Goal: Check status: Check status

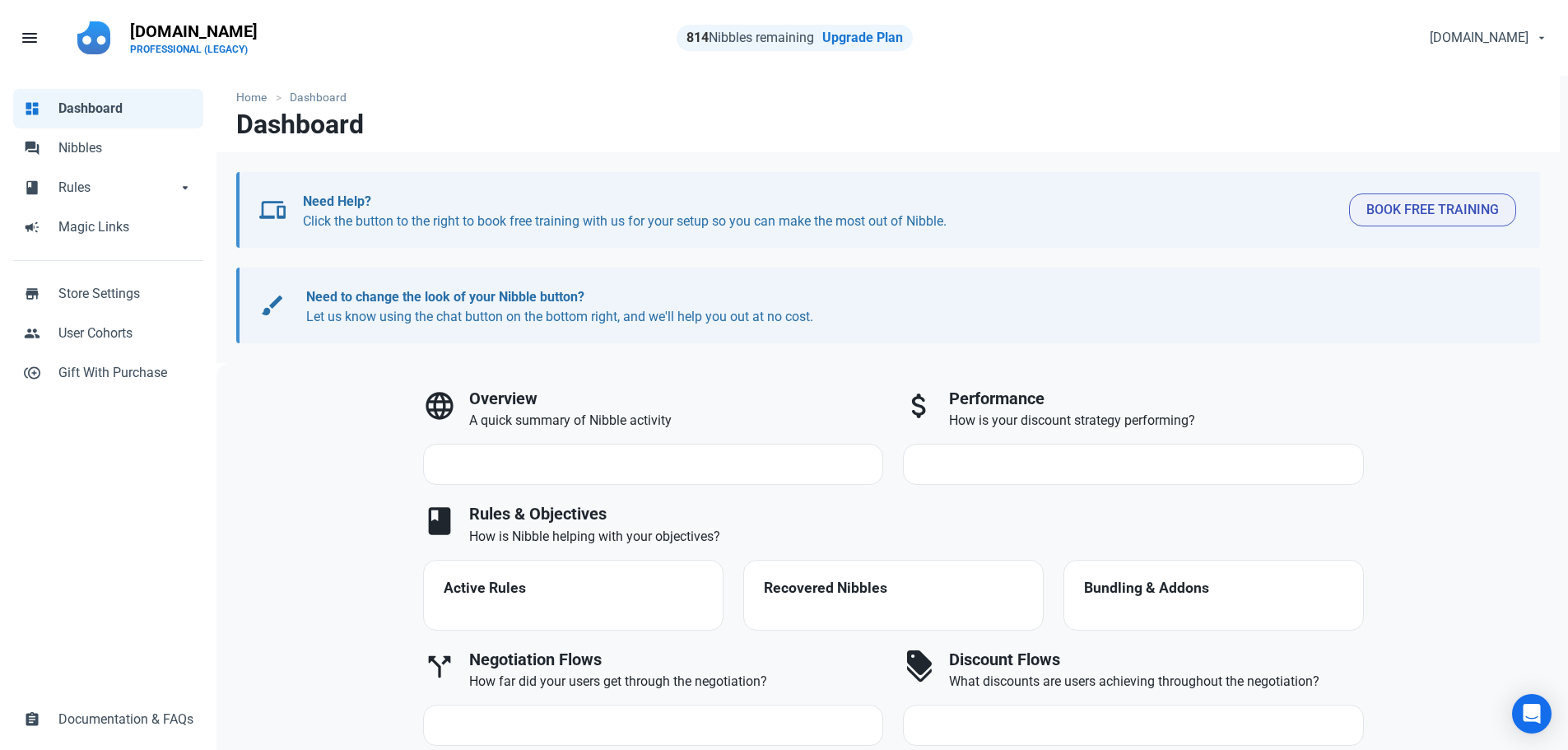
select select "7d"
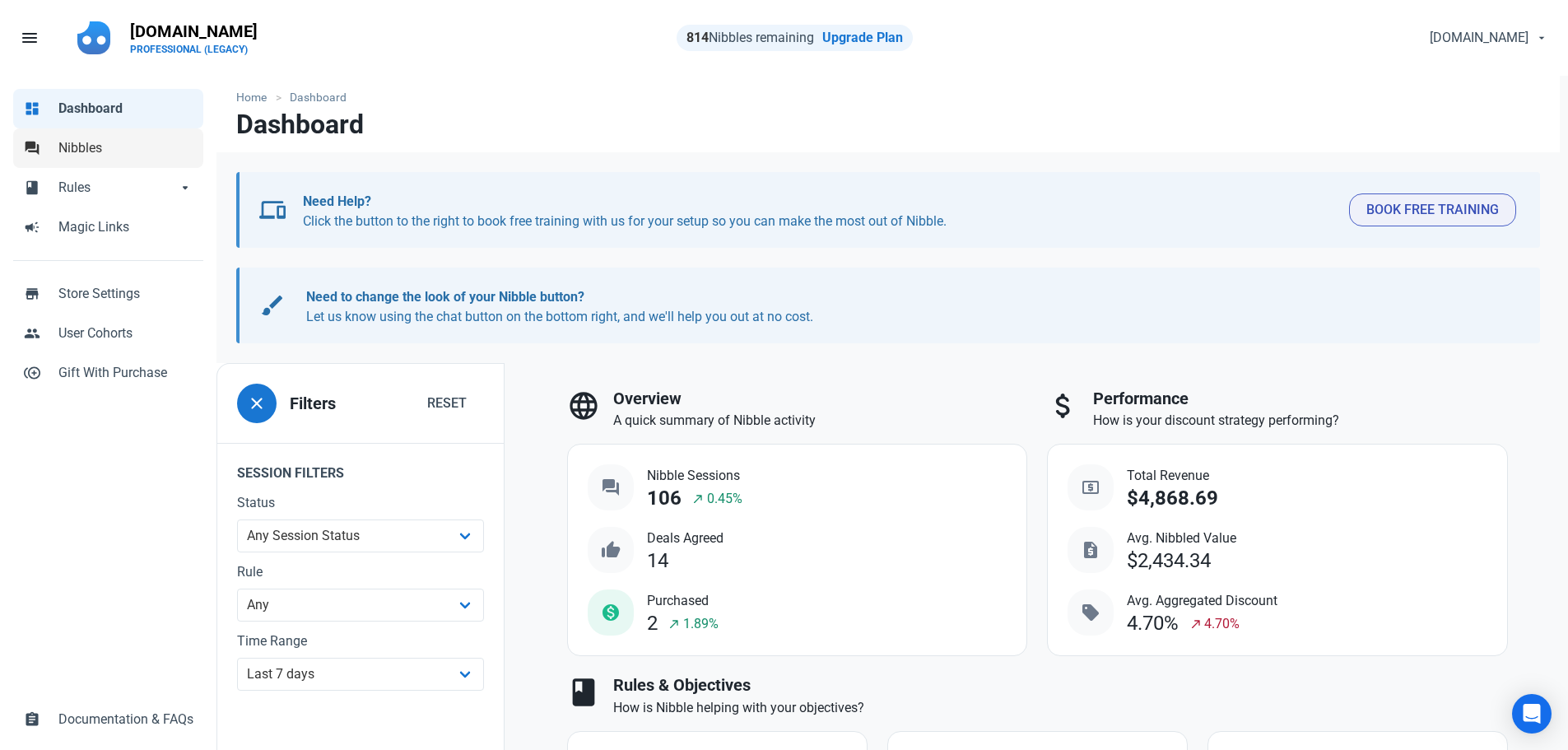
click at [89, 153] on span "Nibbles" at bounding box center [125, 148] width 135 height 19
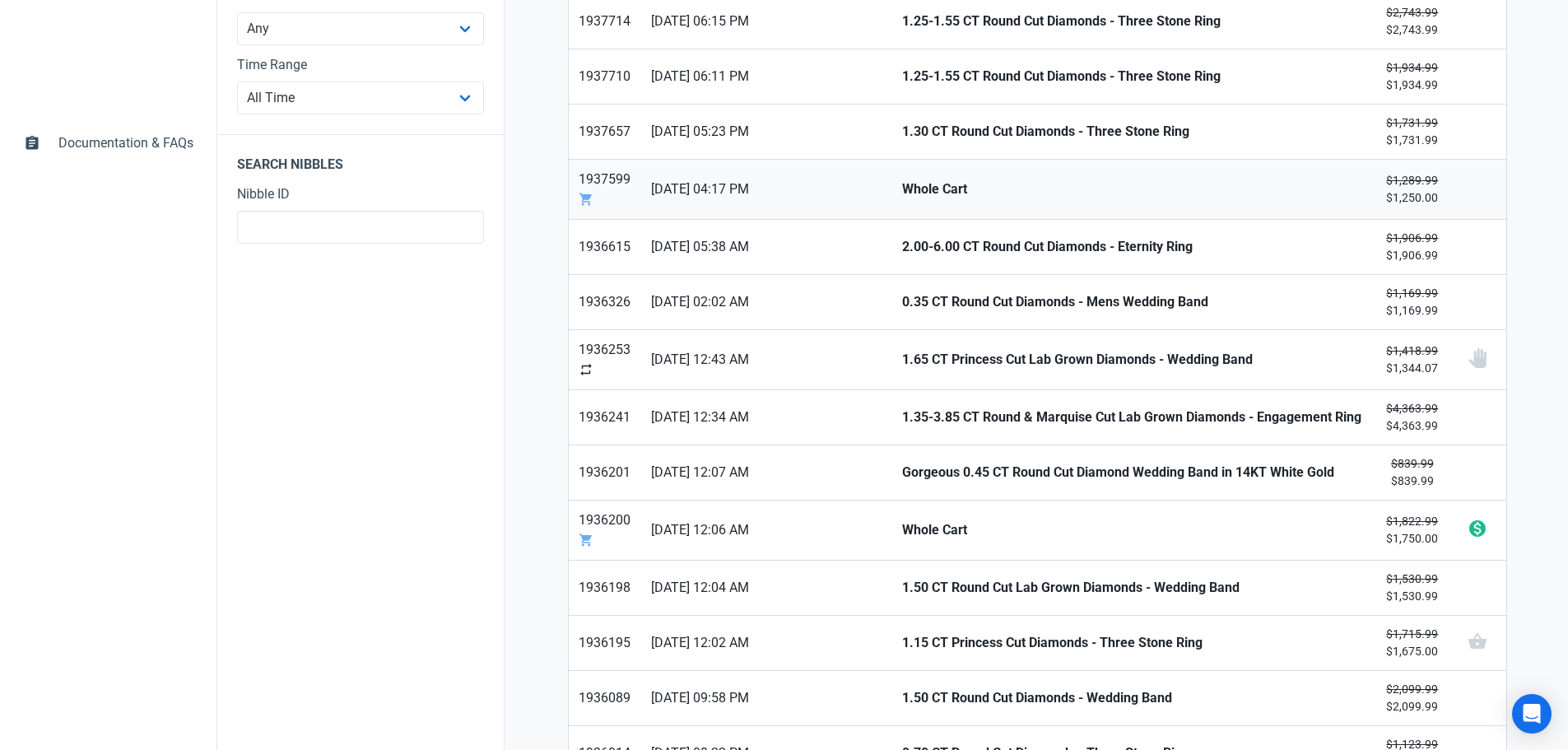
scroll to position [494, 0]
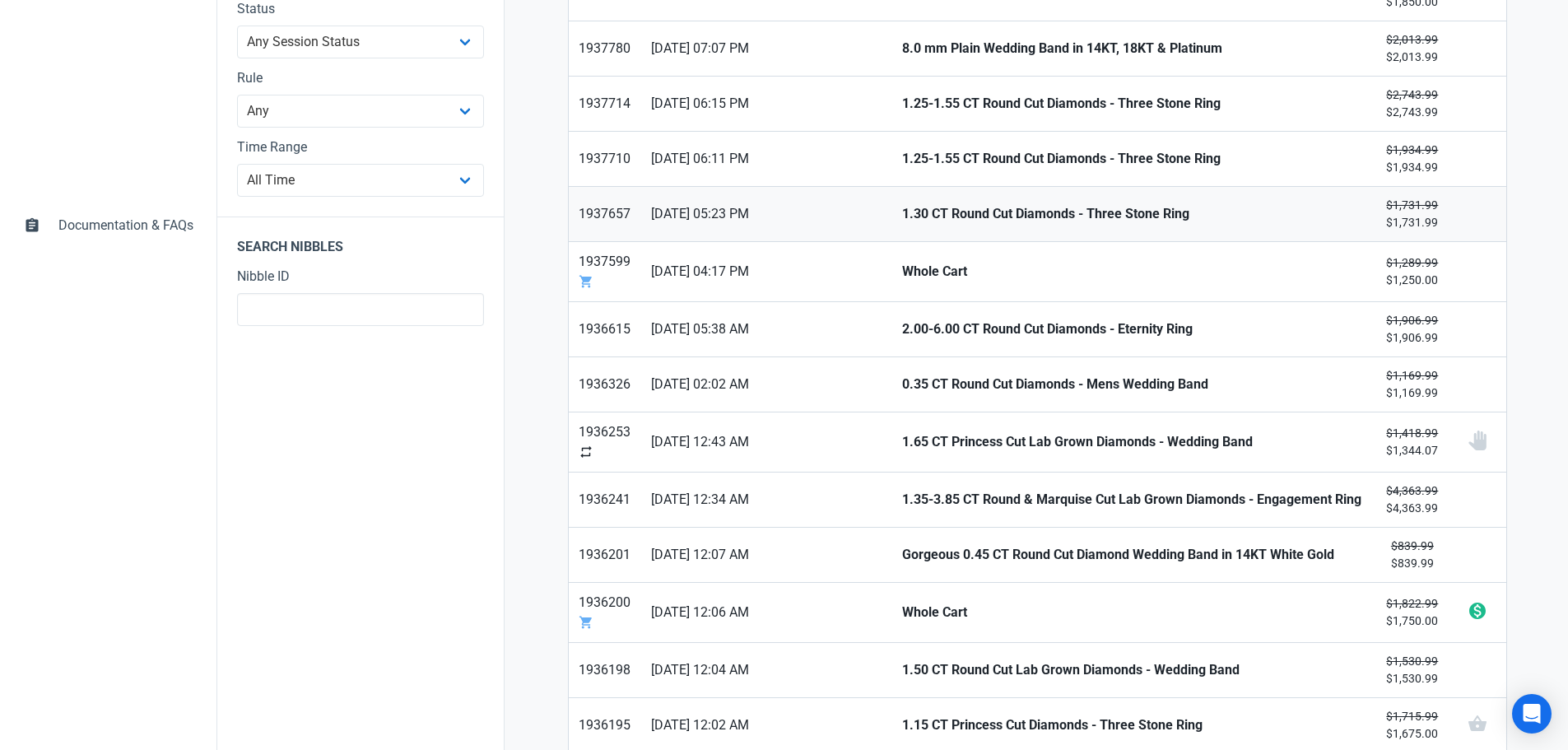
click at [1394, 214] on small "$1,731.99 $1,731.99" at bounding box center [1412, 213] width 53 height 34
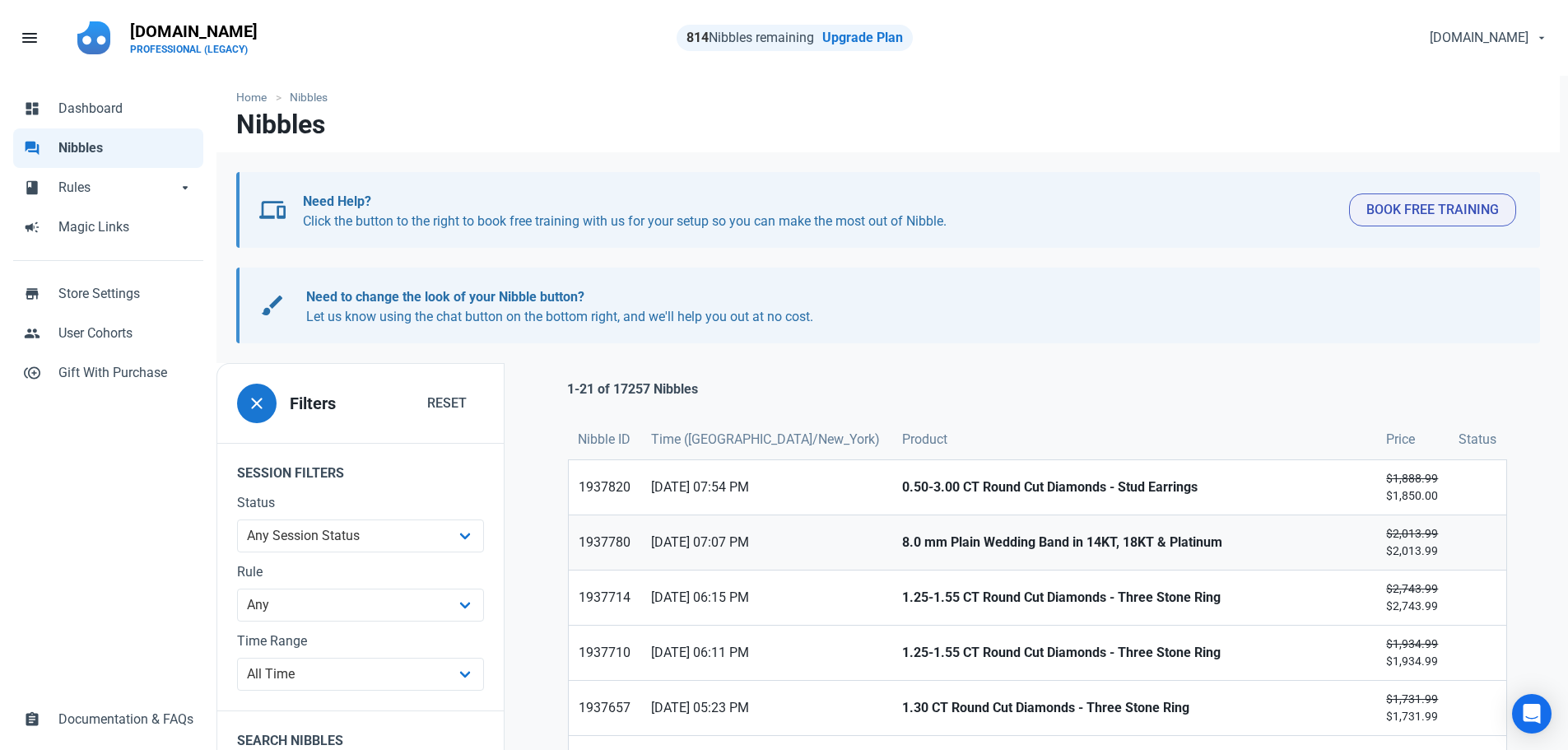
click at [1168, 537] on strong "8.0 mm Plain Wedding Band in 14KT, 18KT & Platinum" at bounding box center [1134, 542] width 464 height 19
click at [1125, 496] on strong "0.50-3.00 CT Round Cut Diamonds - Stud Earrings" at bounding box center [1134, 487] width 464 height 19
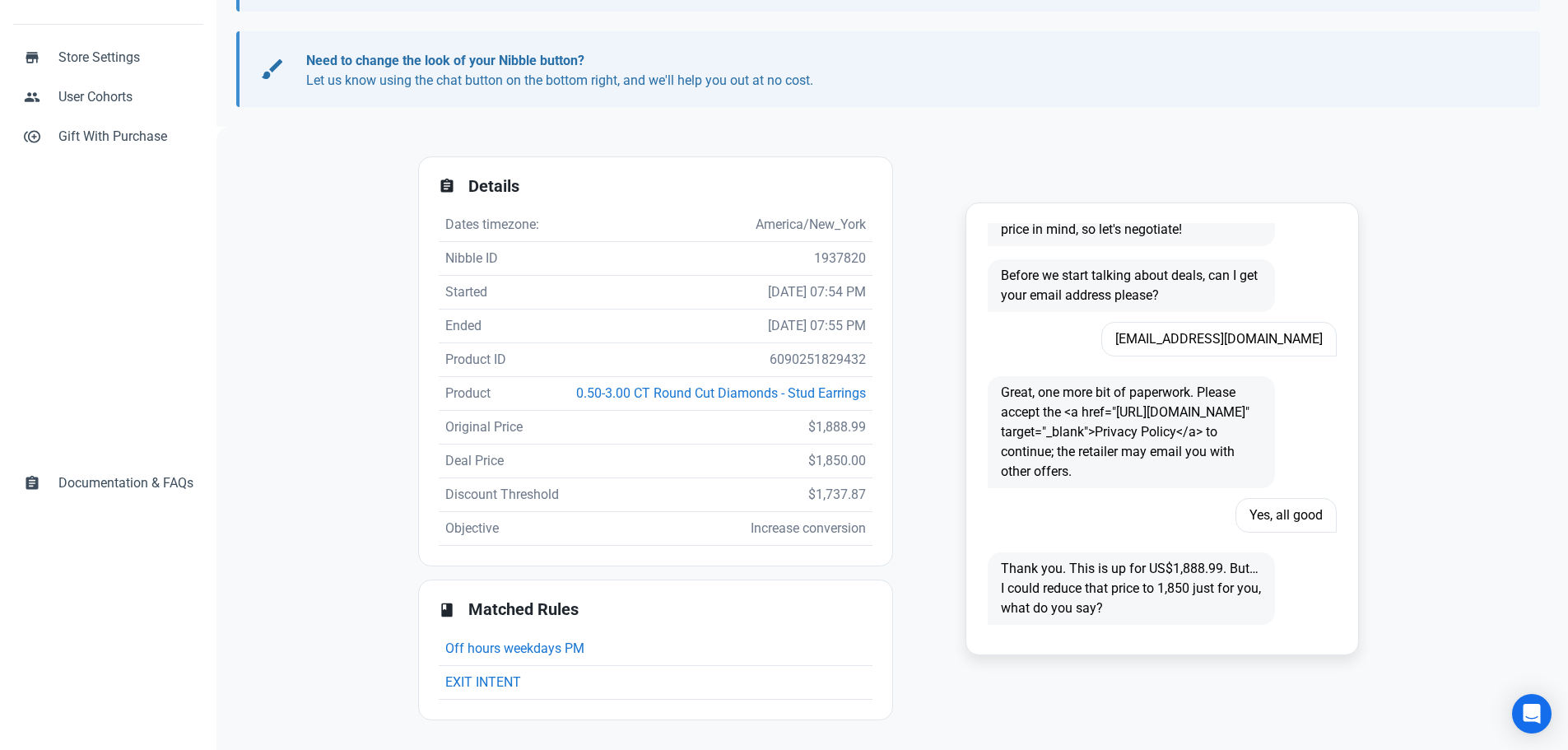
scroll to position [276, 0]
